Goal: Navigation & Orientation: Go to known website

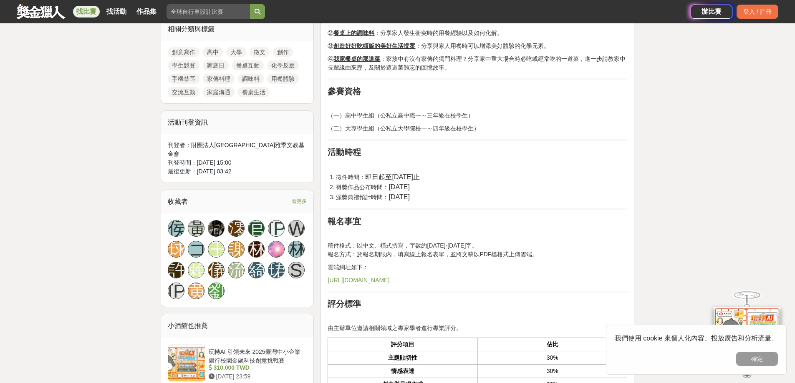
scroll to position [417, 0]
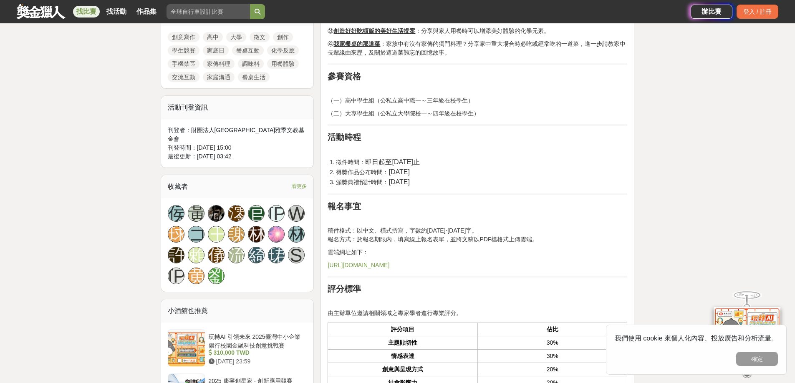
click at [378, 264] on link "https://forms.gle/62vDPGqeYGWcxZsD6" at bounding box center [359, 265] width 62 height 7
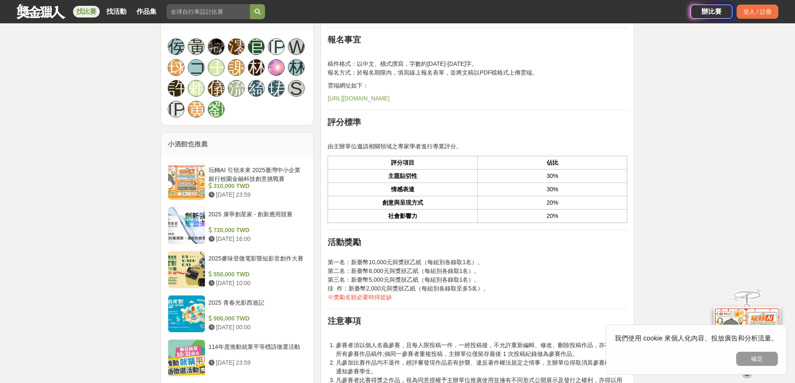
scroll to position [793, 0]
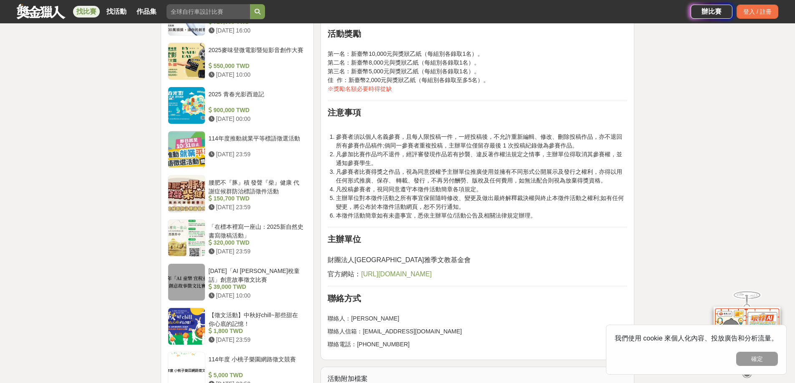
click at [405, 276] on span "https://the-moments.org/" at bounding box center [396, 274] width 71 height 7
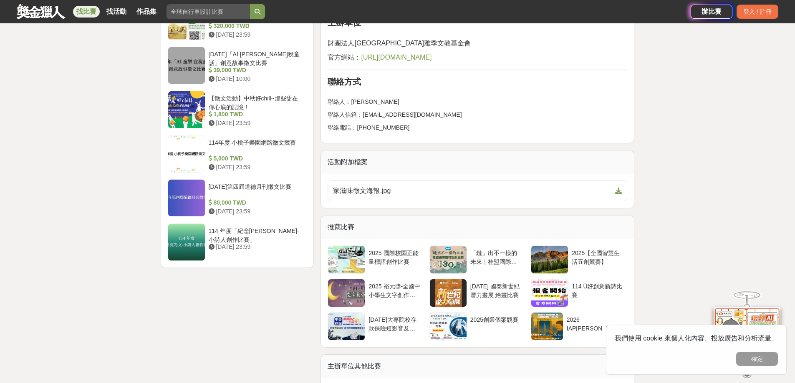
scroll to position [1043, 0]
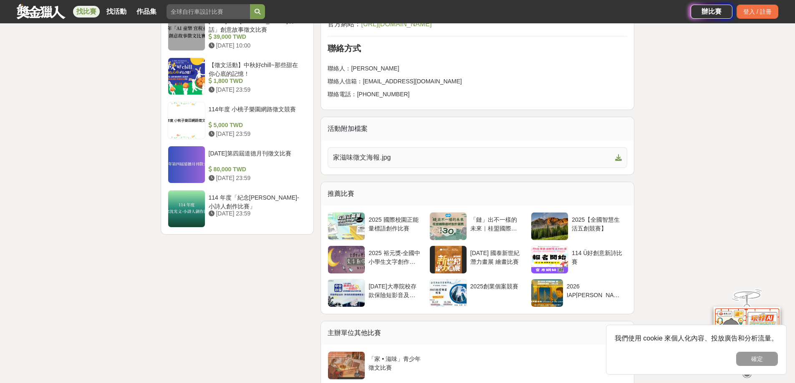
click at [440, 160] on span "家滋味徵文海報.jpg" at bounding box center [472, 158] width 279 height 10
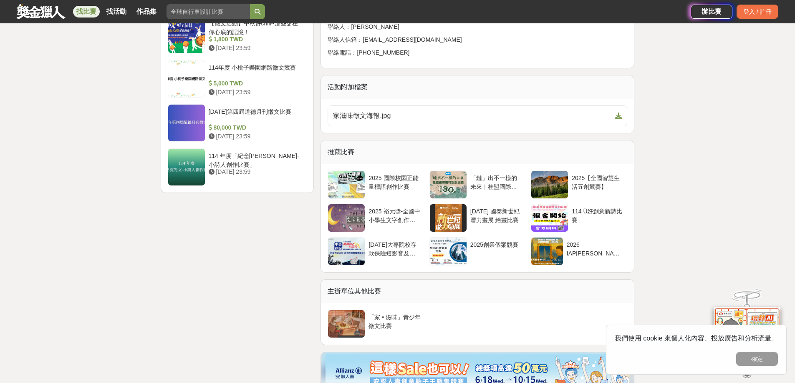
scroll to position [918, 0]
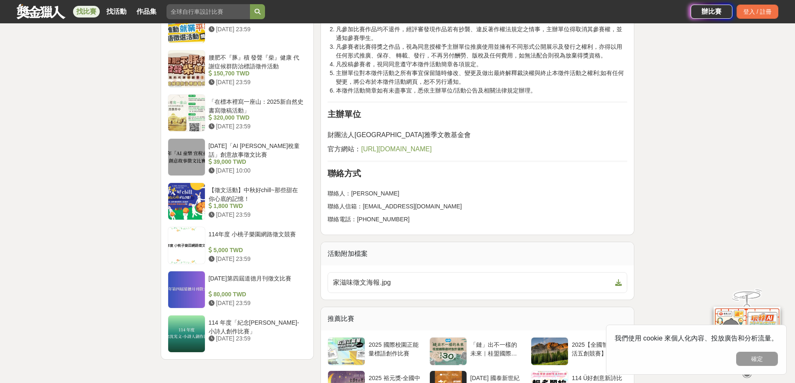
click at [377, 150] on span "https://the-moments.org/" at bounding box center [396, 149] width 71 height 7
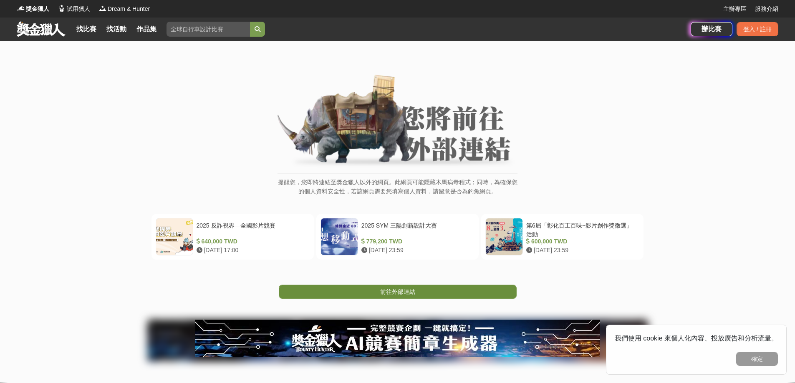
click at [409, 292] on span "前往外部連結" at bounding box center [397, 292] width 35 height 7
click at [387, 295] on span "前往外部連結" at bounding box center [397, 292] width 35 height 7
